Goal: Navigation & Orientation: Find specific page/section

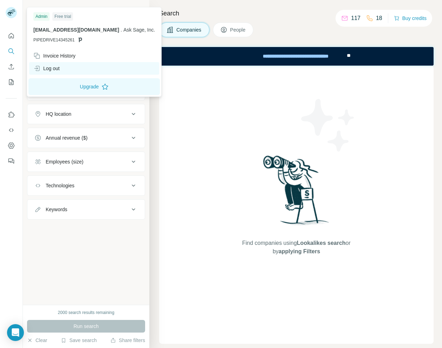
click at [57, 64] on div "Log out" at bounding box center [94, 68] width 130 height 13
